Goal: Information Seeking & Learning: Understand process/instructions

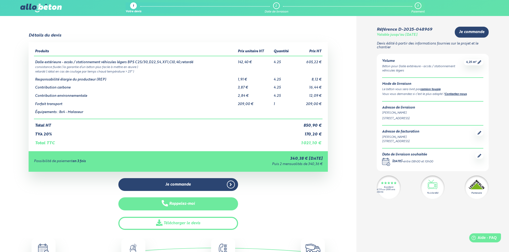
click at [159, 205] on button "Rappelez-moi" at bounding box center [178, 204] width 120 height 13
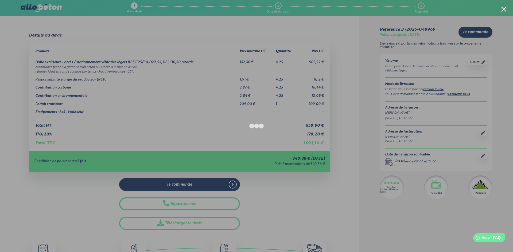
click at [419, 212] on div at bounding box center [256, 126] width 513 height 252
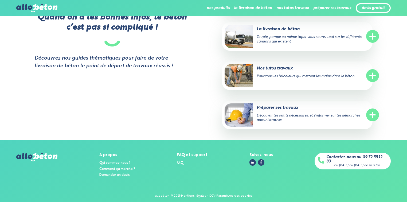
scroll to position [1123, 0]
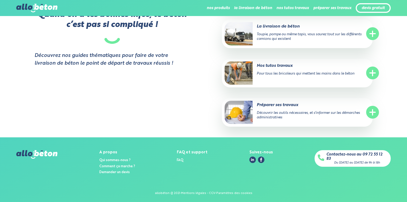
click at [369, 71] on circle at bounding box center [372, 73] width 13 height 13
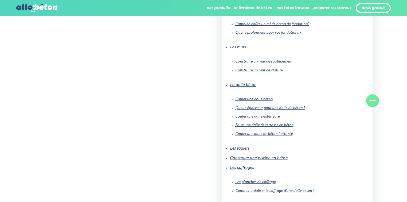
scroll to position [1208, 0]
click at [242, 97] on link "Couler une dalle béton" at bounding box center [253, 98] width 37 height 3
click at [160, 96] on div "Quand on a les bonnes infos, le béton c’est pas si compliqué ! Découvrez nos gu…" at bounding box center [127, 86] width 187 height 382
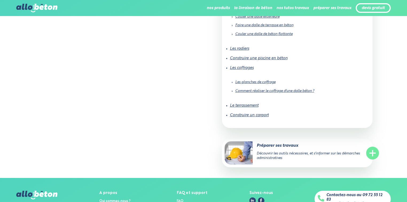
scroll to position [1348, 0]
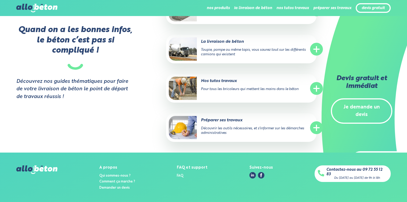
scroll to position [1244, 0]
